Goal: Find specific page/section: Find specific page/section

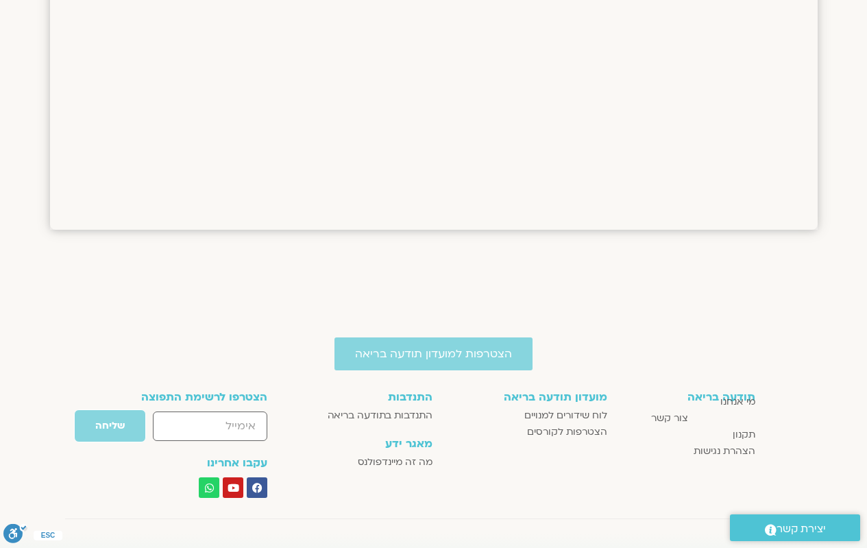
scroll to position [1806, 0]
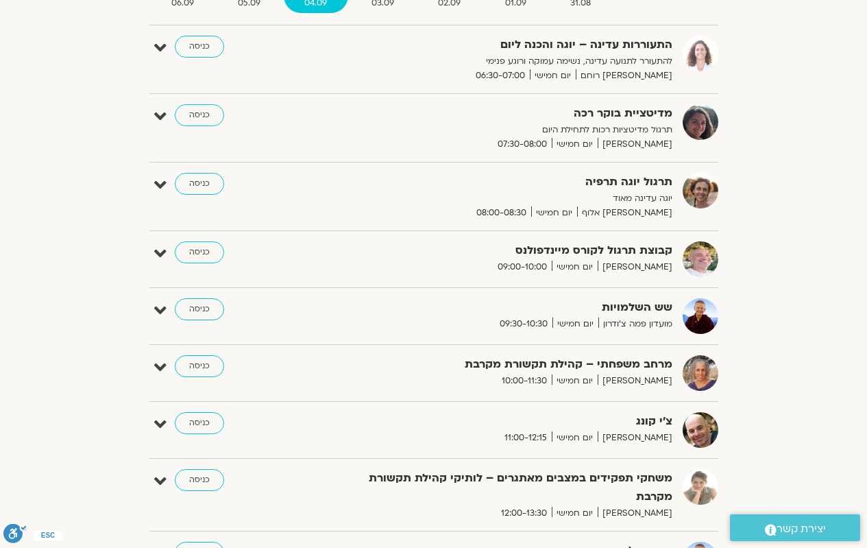
scroll to position [0, 0]
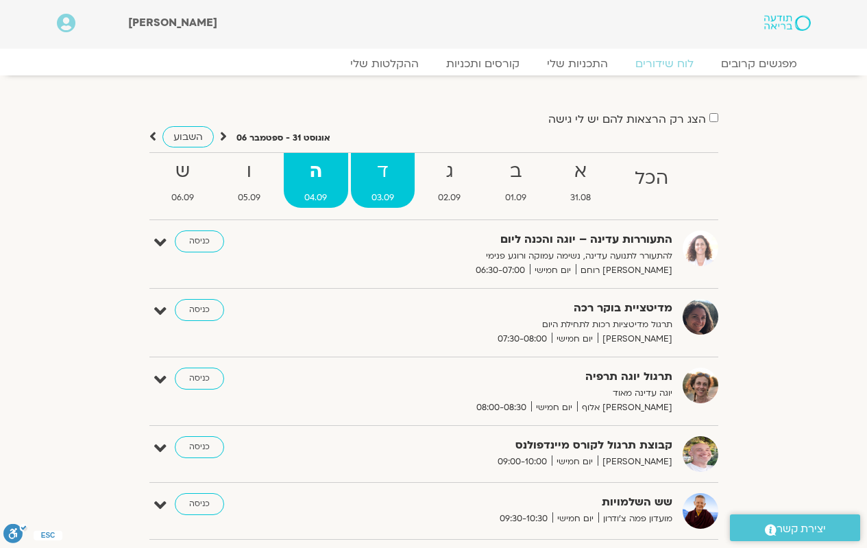
click at [406, 184] on strong "ד" at bounding box center [383, 171] width 64 height 31
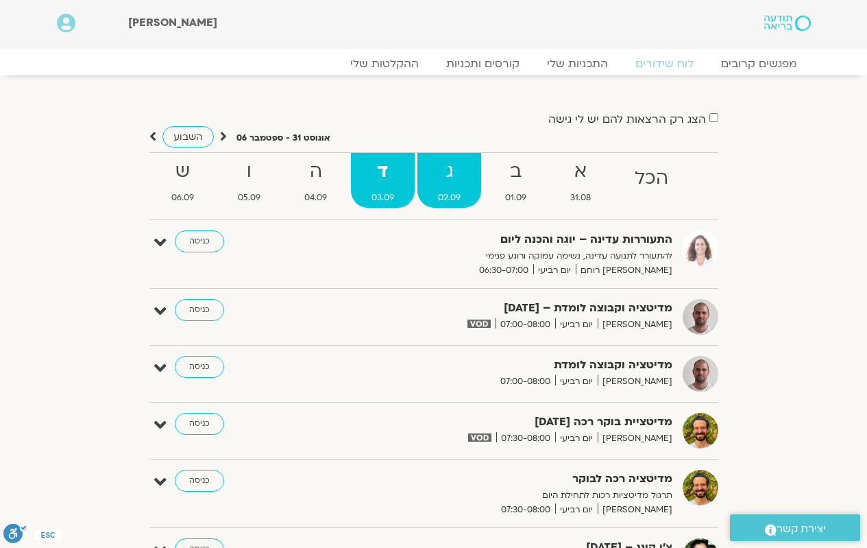
click at [448, 199] on span "02.09" at bounding box center [450, 198] width 64 height 14
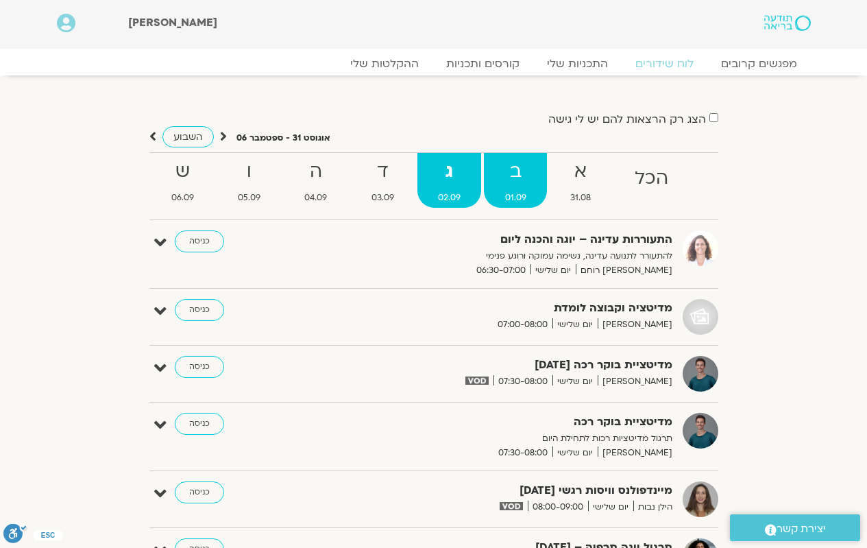
click at [508, 177] on strong "ב" at bounding box center [515, 171] width 62 height 31
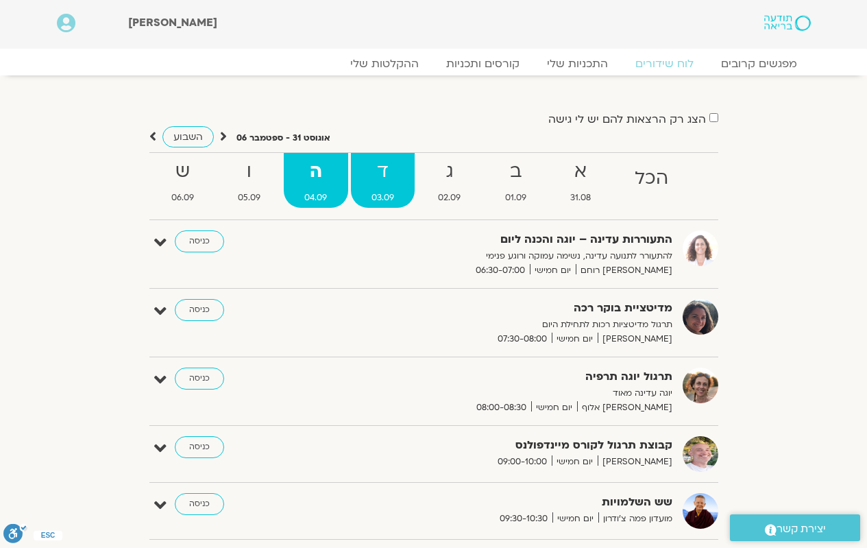
drag, startPoint x: 391, startPoint y: 188, endPoint x: 386, endPoint y: 195, distance: 9.3
click at [391, 188] on link "ד 03.09" at bounding box center [383, 180] width 64 height 55
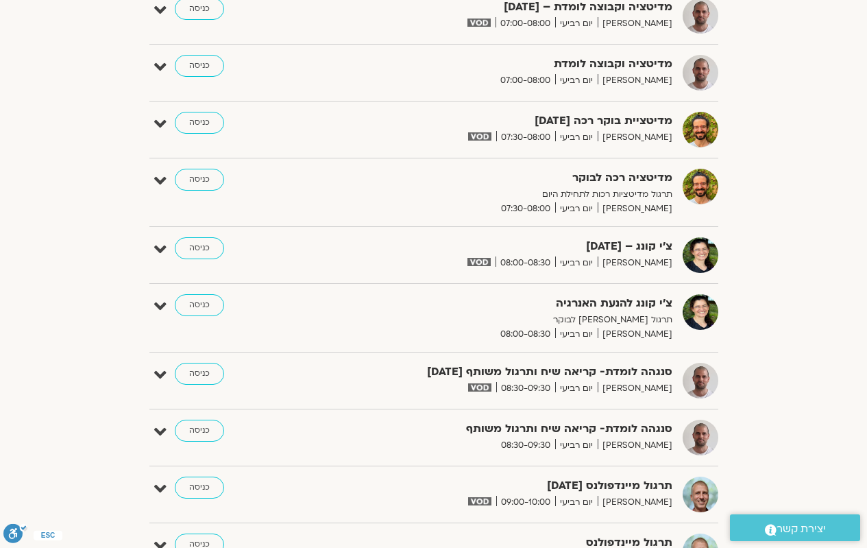
scroll to position [137, 0]
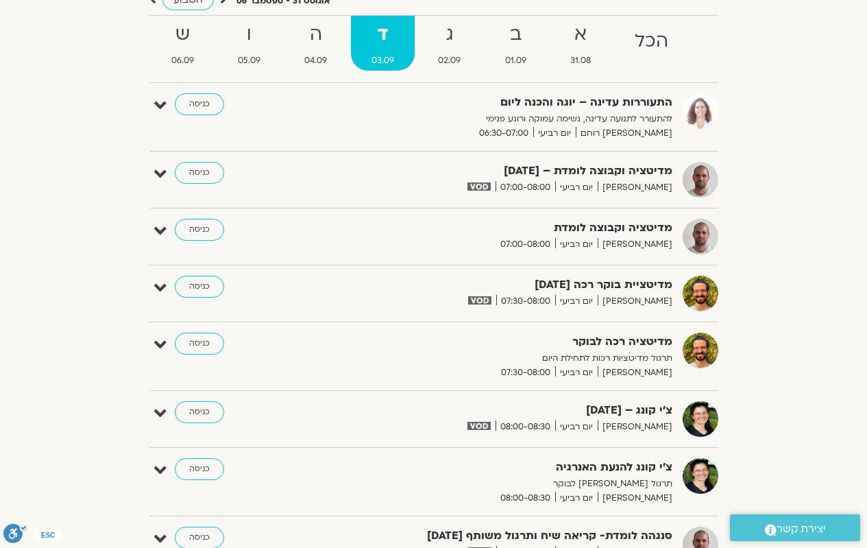
click at [497, 221] on strong "מדיטציה וקבוצה לומדת" at bounding box center [505, 228] width 336 height 19
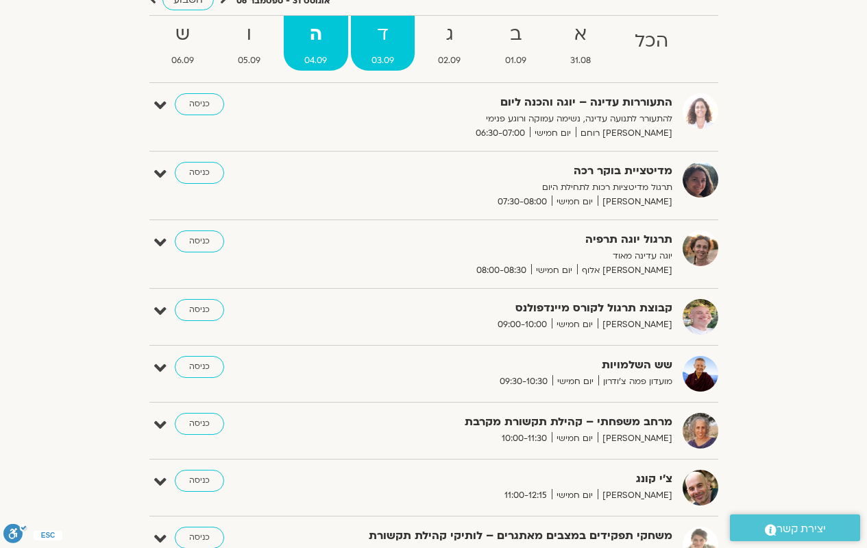
click at [365, 43] on strong "ד" at bounding box center [383, 34] width 64 height 31
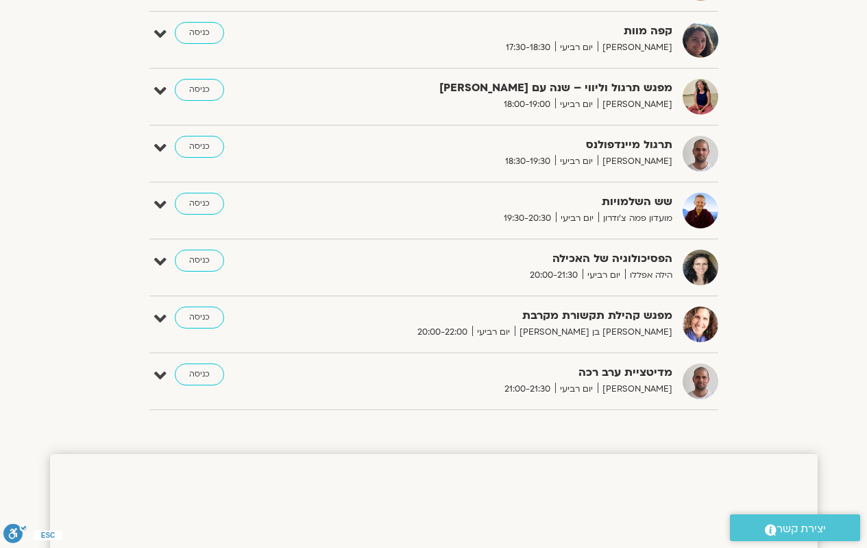
scroll to position [1097, 0]
